Goal: Transaction & Acquisition: Subscribe to service/newsletter

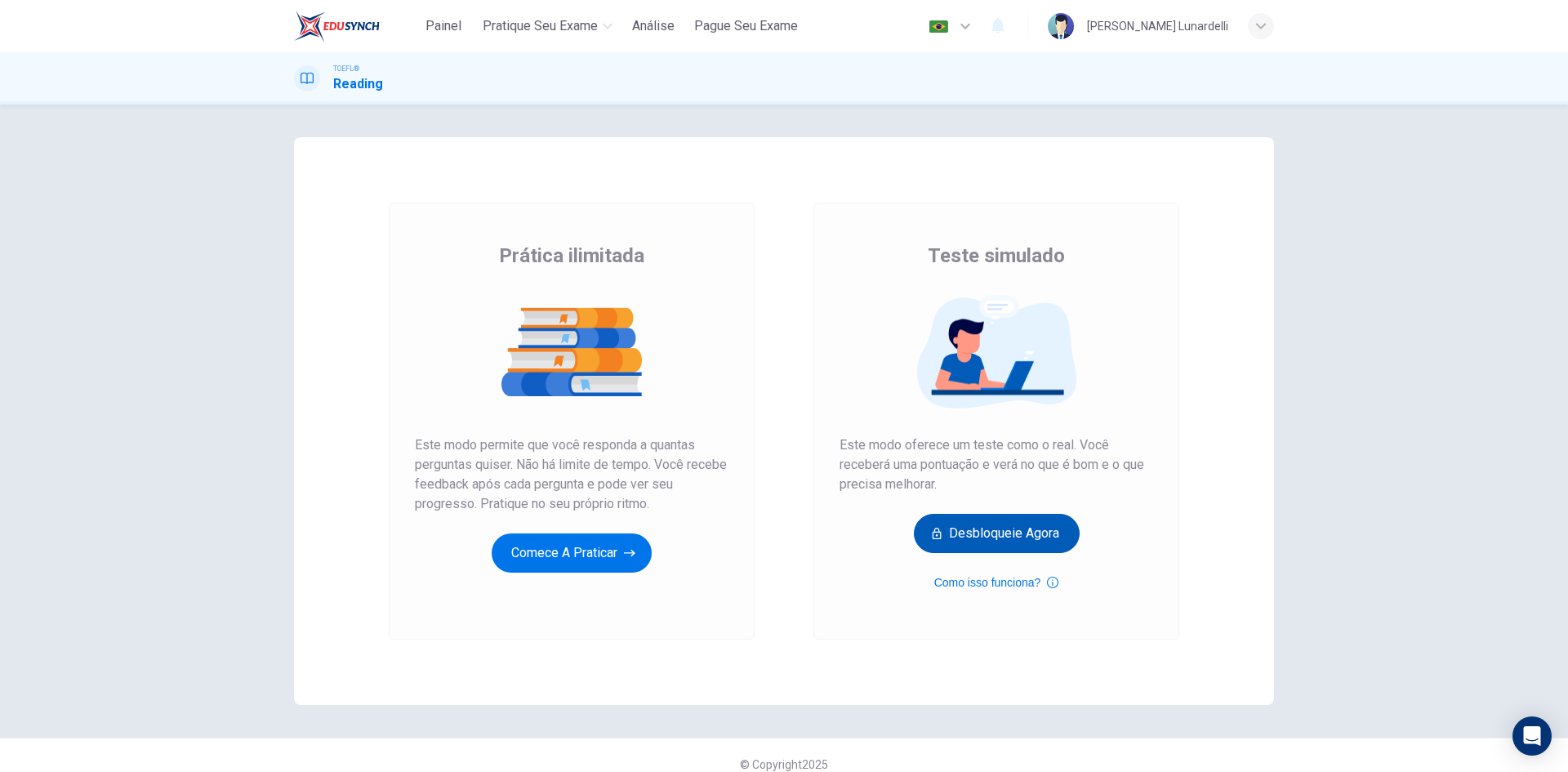
click at [1034, 537] on button "Desbloqueie agora" at bounding box center [997, 532] width 165 height 39
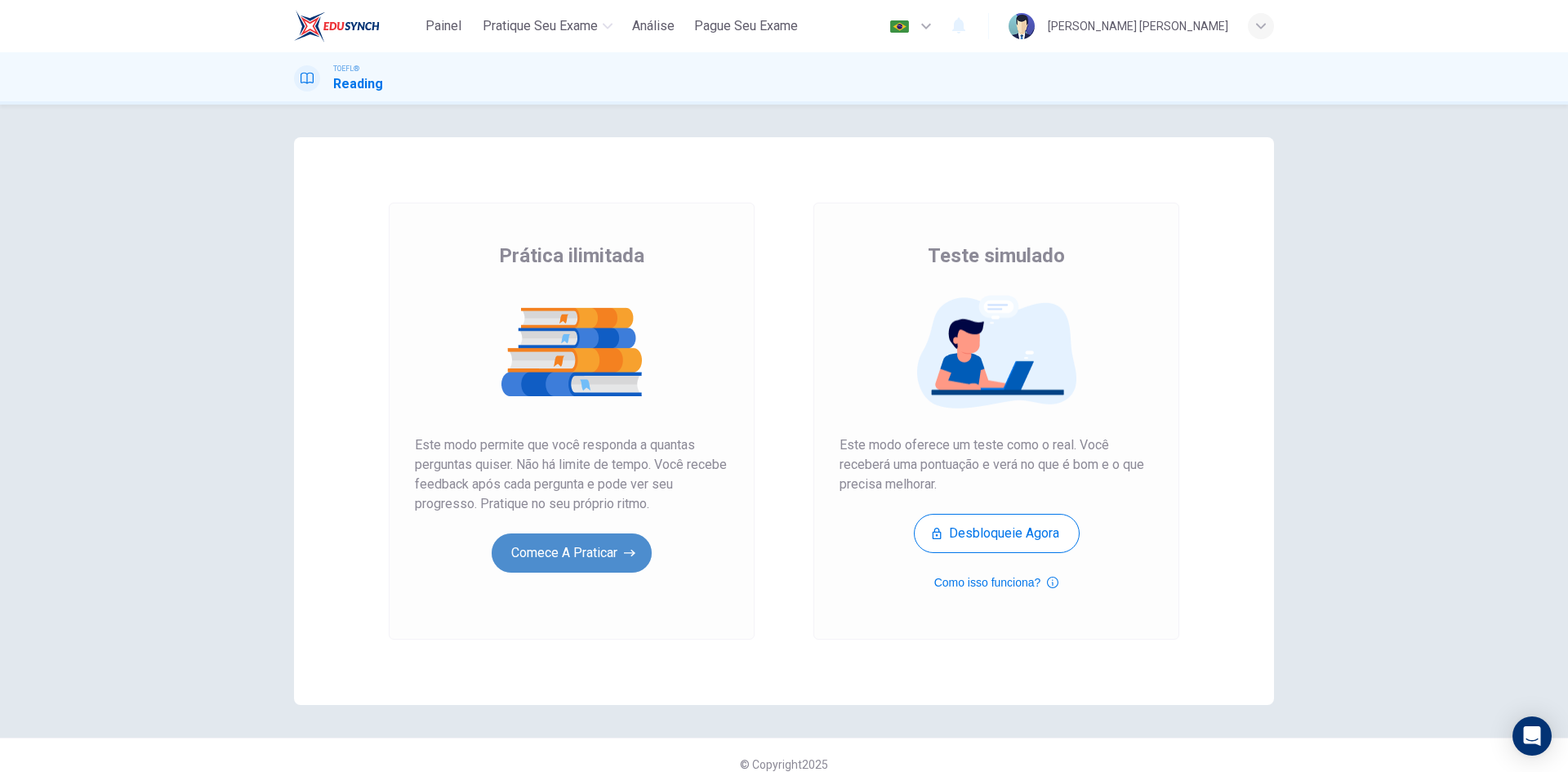
click at [602, 544] on button "Comece a praticar" at bounding box center [571, 552] width 160 height 39
